Goal: Transaction & Acquisition: Obtain resource

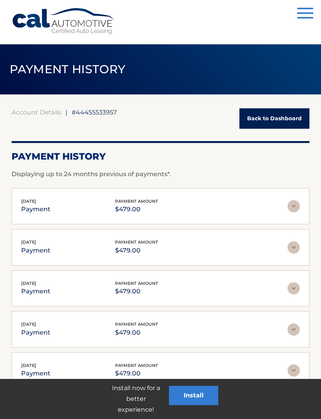
click at [280, 118] on link "Back to Dashboard" at bounding box center [275, 118] width 70 height 20
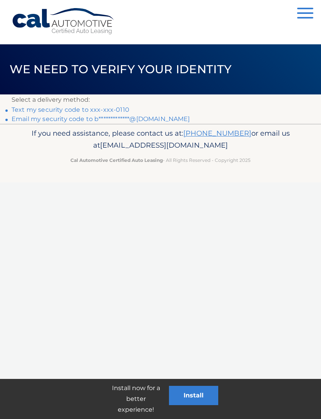
click at [67, 109] on link "Text my security code to xxx-xxx-0110" at bounding box center [71, 109] width 118 height 7
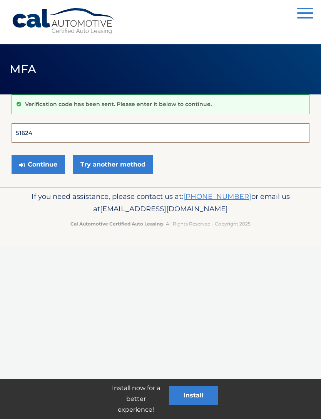
type input "516242"
click at [38, 164] on button "Continue" at bounding box center [39, 164] width 54 height 19
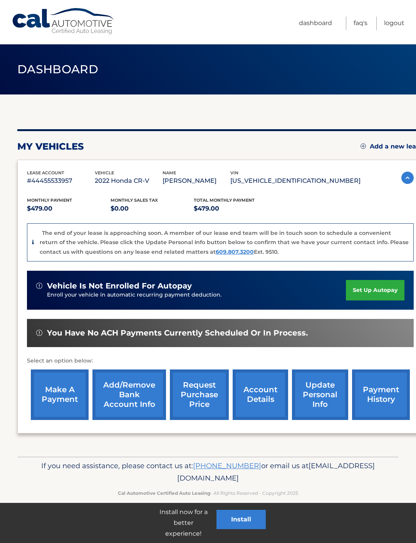
click at [206, 393] on link "request purchase price" at bounding box center [199, 394] width 59 height 50
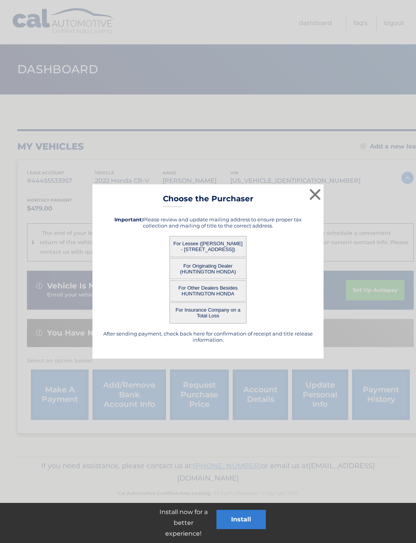
click at [217, 242] on button "For Lessee ([PERSON_NAME] - [STREET_ADDRESS])" at bounding box center [208, 246] width 77 height 21
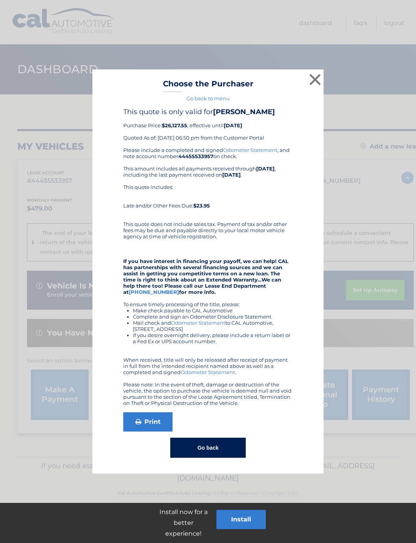
click at [313, 78] on button "×" at bounding box center [315, 79] width 15 height 15
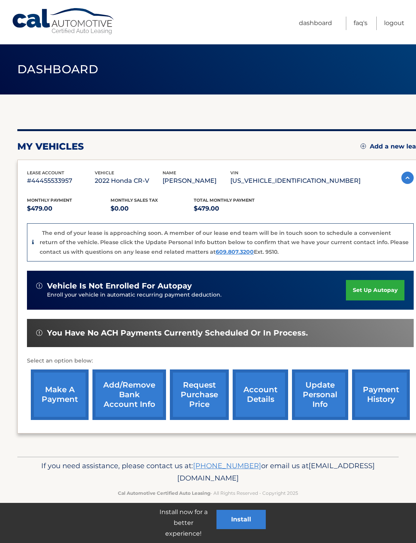
click at [256, 394] on link "account details" at bounding box center [261, 394] width 56 height 50
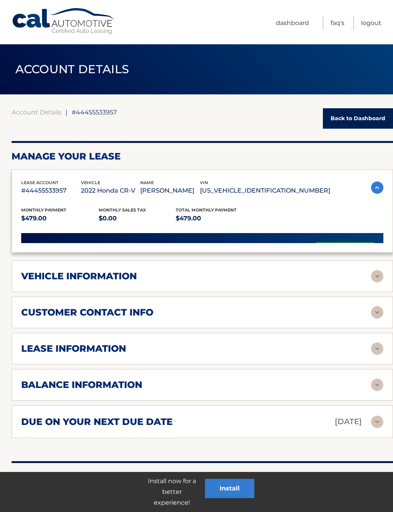
scroll to position [9, 0]
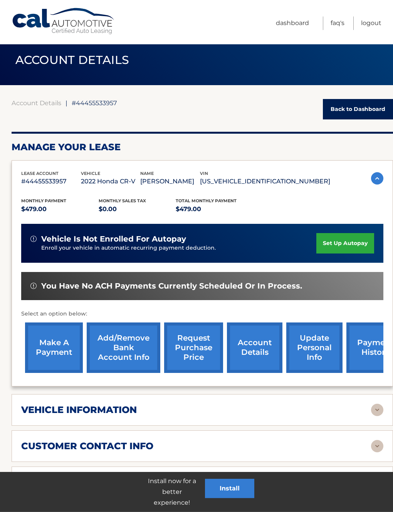
click at [195, 348] on link "request purchase price" at bounding box center [193, 348] width 59 height 50
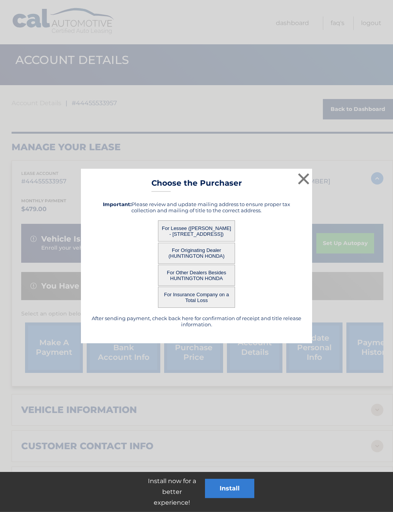
click at [305, 172] on button "×" at bounding box center [303, 178] width 15 height 15
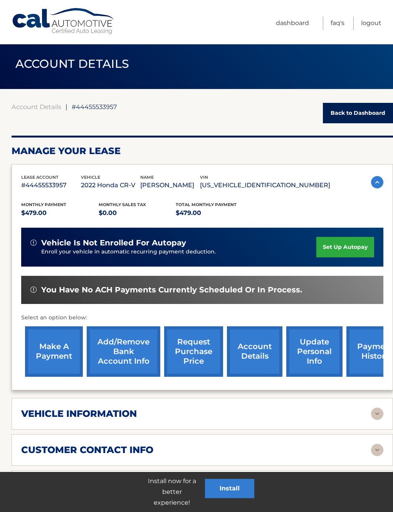
scroll to position [0, 0]
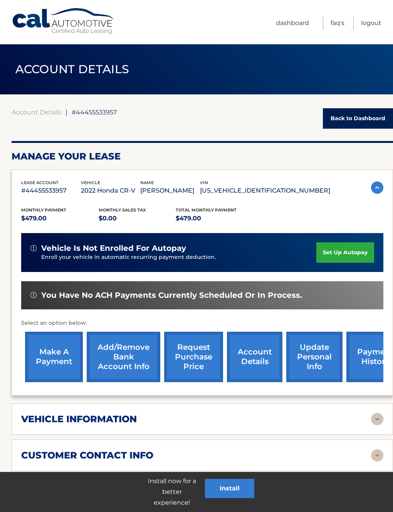
click at [255, 364] on link "account details" at bounding box center [255, 357] width 56 height 50
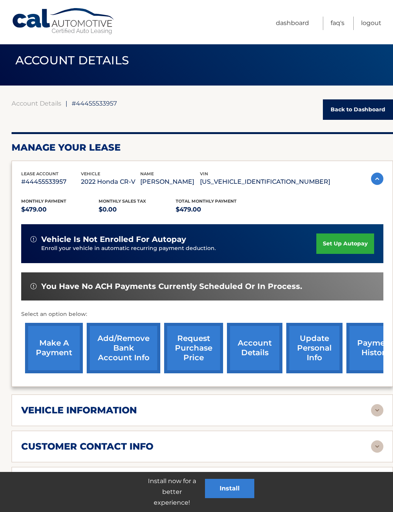
scroll to position [12, 0]
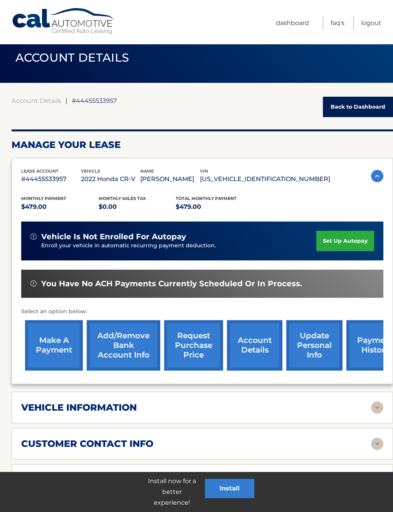
click at [376, 405] on img at bounding box center [377, 408] width 12 height 12
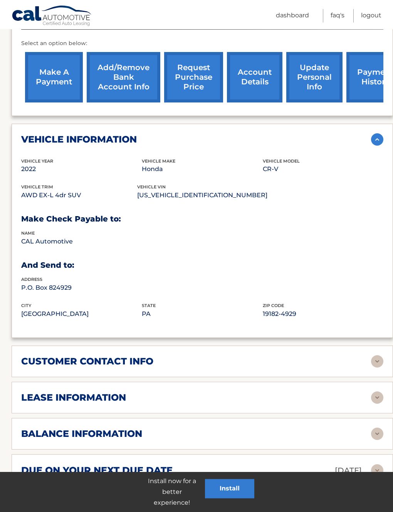
scroll to position [284, 0]
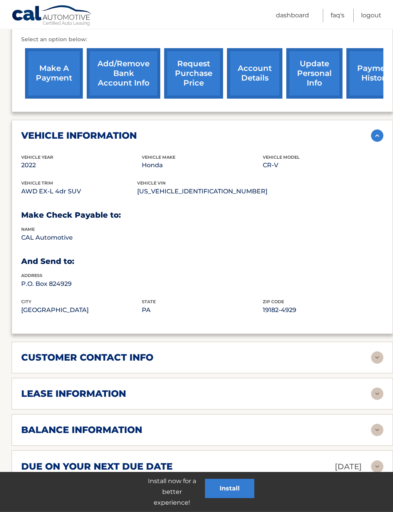
click at [372, 355] on img at bounding box center [377, 358] width 12 height 12
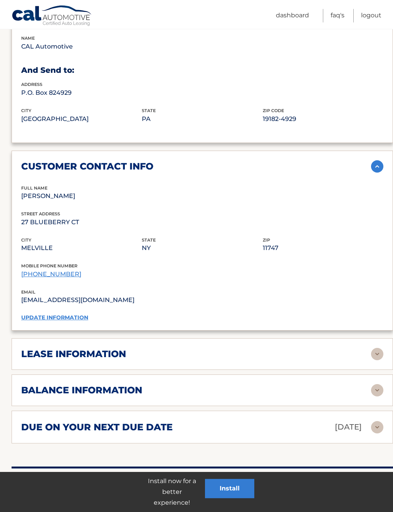
scroll to position [489, 0]
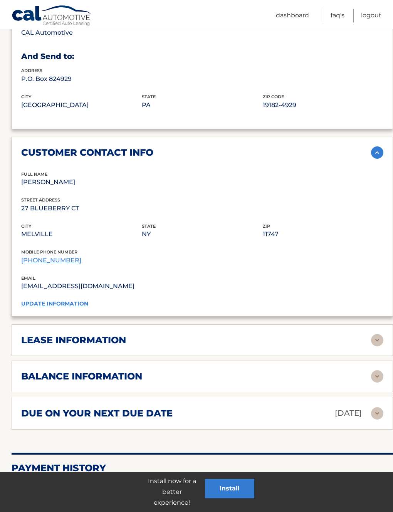
click at [376, 337] on img at bounding box center [377, 340] width 12 height 12
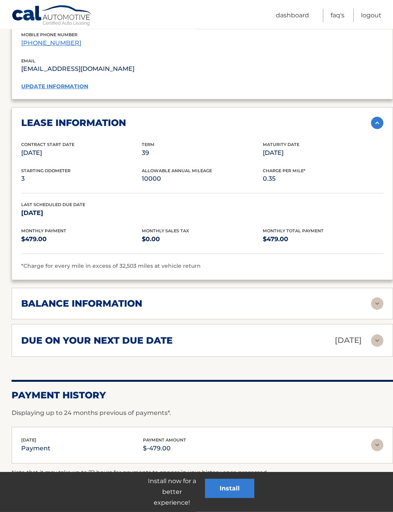
scroll to position [709, 0]
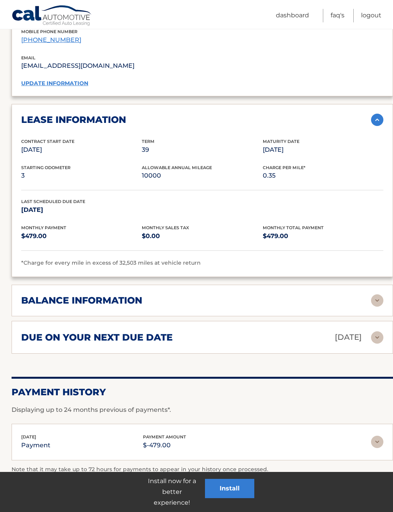
click at [377, 294] on img at bounding box center [377, 300] width 12 height 12
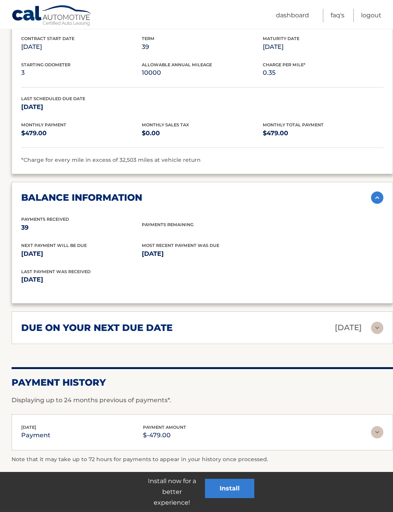
scroll to position [818, 0]
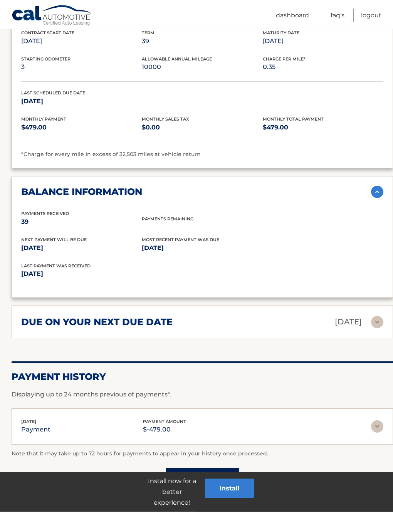
click at [378, 316] on img at bounding box center [377, 322] width 12 height 12
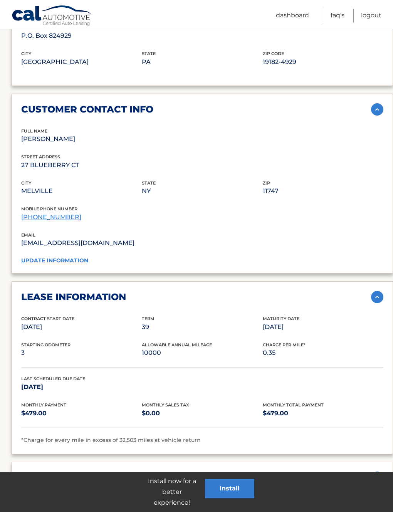
scroll to position [531, 0]
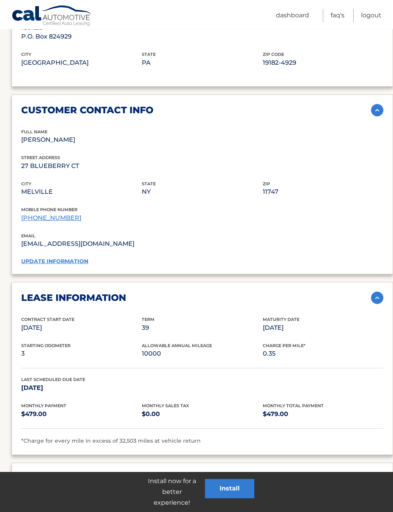
click at [293, 18] on link "Dashboard" at bounding box center [292, 15] width 33 height 13
